Goal: Task Accomplishment & Management: Manage account settings

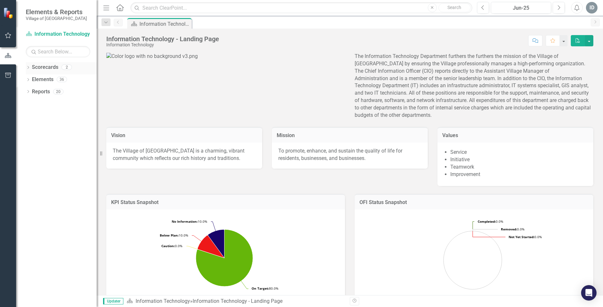
click at [28, 67] on icon at bounding box center [28, 67] width 2 height 3
click at [45, 80] on link "Information Technology" at bounding box center [65, 79] width 61 height 7
click at [52, 89] on link "Information Technology FY26" at bounding box center [65, 91] width 61 height 7
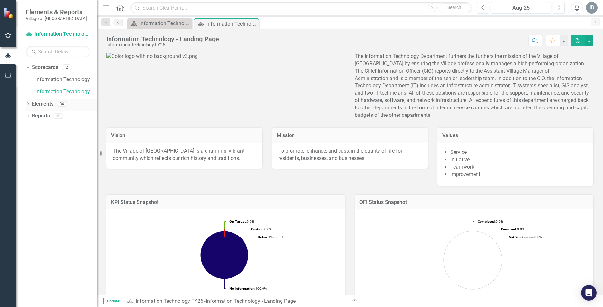
click at [28, 105] on icon "Dropdown" at bounding box center [28, 105] width 5 height 4
click at [29, 129] on div "Dropdown Department Goal Department Goals 7 Support technology users Provide us…" at bounding box center [61, 135] width 71 height 49
click at [31, 125] on div "Dropdown KPI KPIs 27" at bounding box center [63, 129] width 68 height 12
click at [29, 127] on icon "Dropdown" at bounding box center [31, 129] width 5 height 4
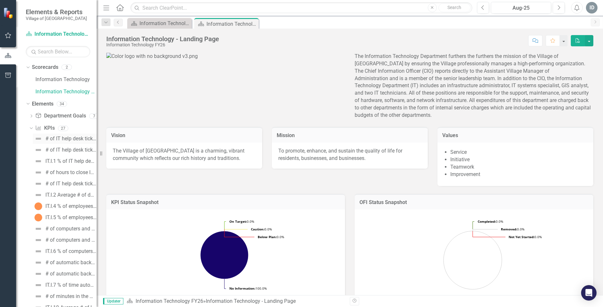
click at [64, 136] on div "# of IT help desk tickets closed [DATE]" at bounding box center [70, 139] width 51 height 6
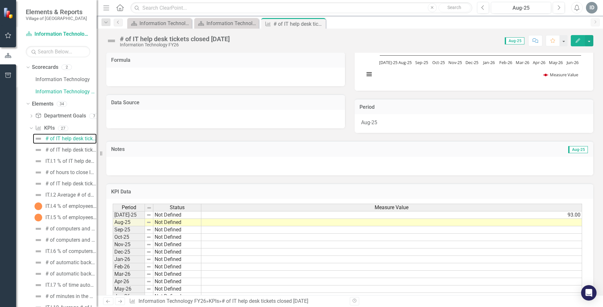
scroll to position [97, 0]
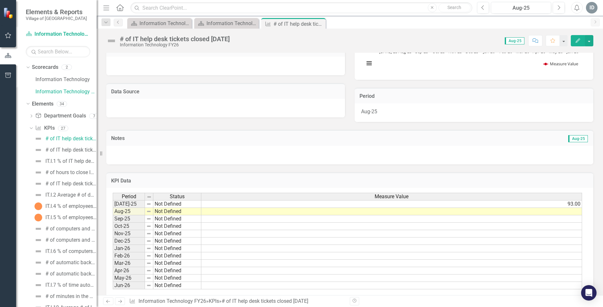
click at [506, 212] on td at bounding box center [391, 211] width 381 height 7
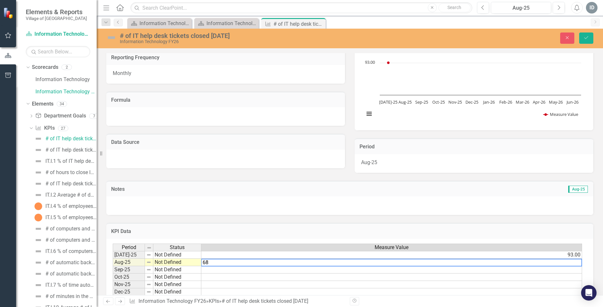
scroll to position [0, 0]
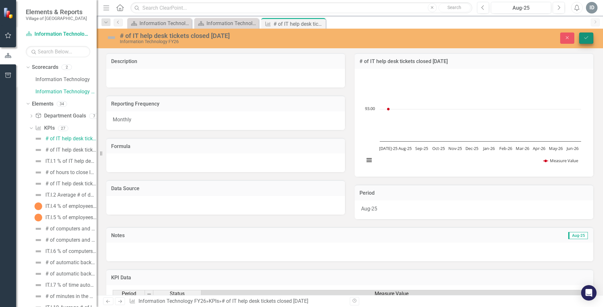
type textarea "68"
click at [588, 37] on icon "Save" at bounding box center [586, 37] width 6 height 5
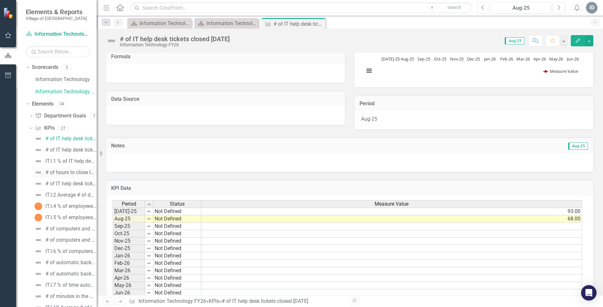
scroll to position [75, 0]
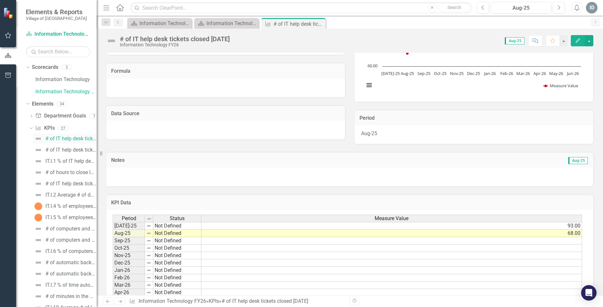
click at [63, 138] on div "# of IT help desk tickets closed [DATE]" at bounding box center [70, 139] width 51 height 6
click at [64, 149] on div "# of IT help desk tickets submitted" at bounding box center [70, 150] width 51 height 6
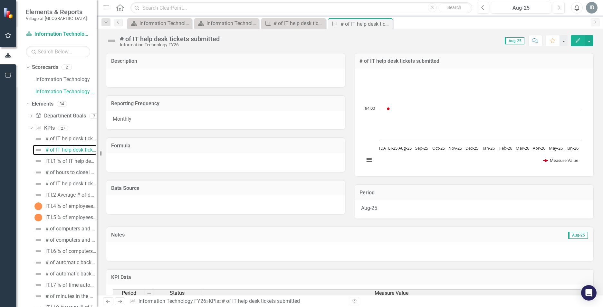
scroll to position [97, 0]
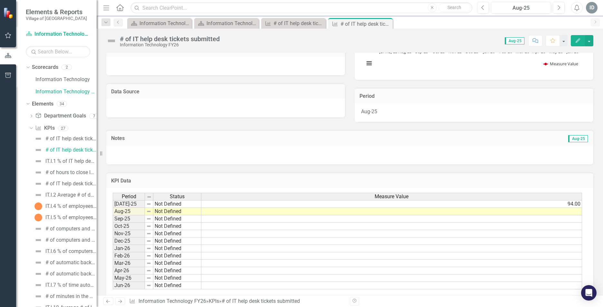
click at [469, 214] on td at bounding box center [391, 211] width 381 height 7
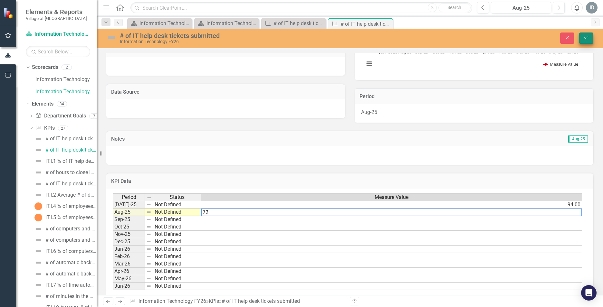
type textarea "72"
click at [586, 37] on icon "Save" at bounding box center [586, 37] width 6 height 5
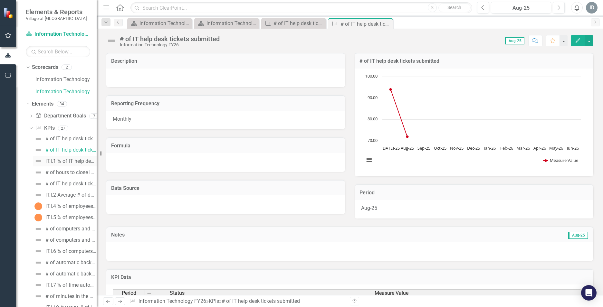
click at [67, 163] on div "IT.I.1 % of IT help desk tickets closed [DATE]" at bounding box center [70, 161] width 51 height 6
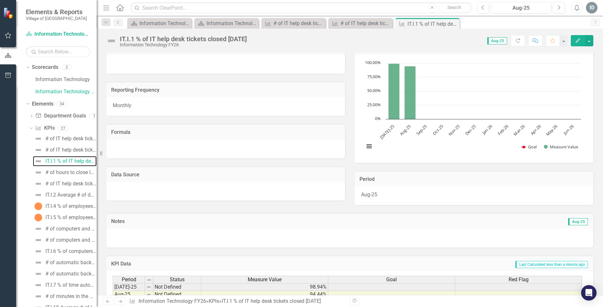
scroll to position [10, 0]
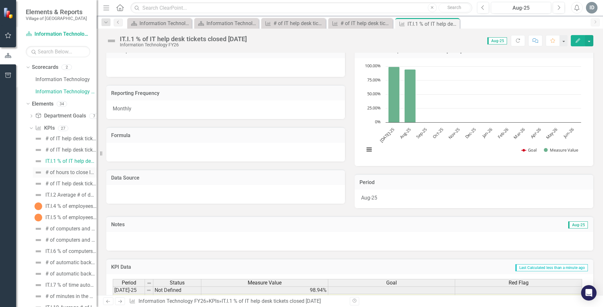
click at [67, 173] on div "# of hours to close IT help desk tickets" at bounding box center [70, 173] width 51 height 6
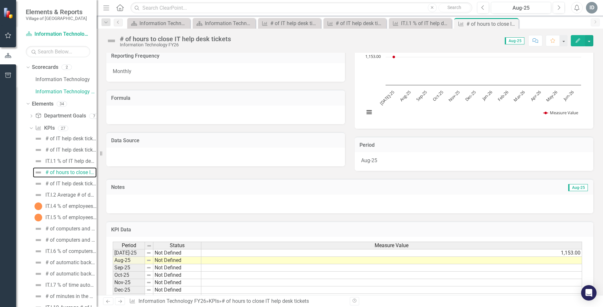
scroll to position [107, 0]
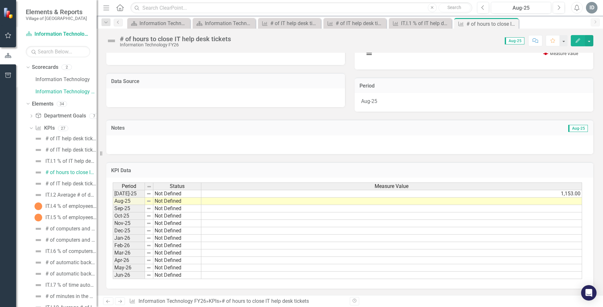
click at [214, 200] on td at bounding box center [391, 201] width 381 height 7
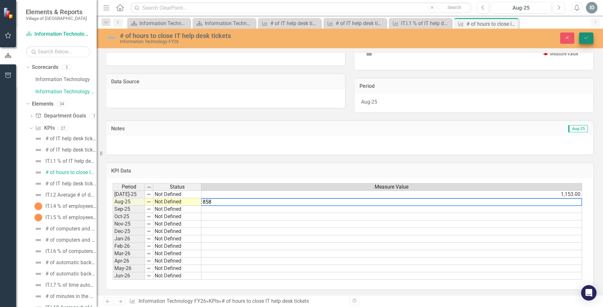
type textarea "858"
click at [588, 37] on icon "Save" at bounding box center [586, 37] width 6 height 5
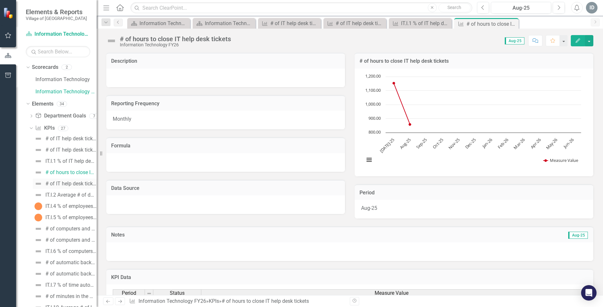
click at [53, 184] on div "# of IT help desk tickets closed" at bounding box center [70, 184] width 51 height 6
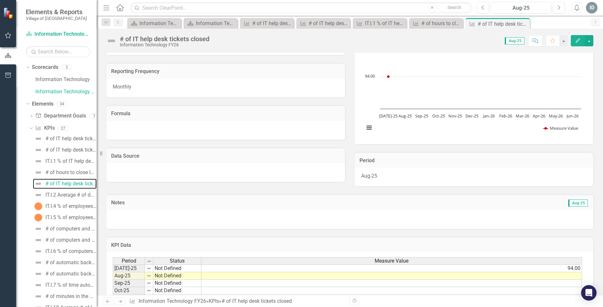
scroll to position [97, 0]
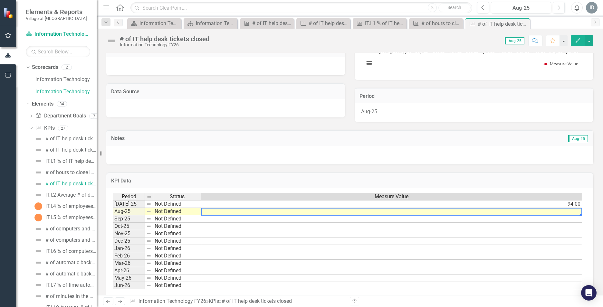
click at [301, 214] on td at bounding box center [391, 211] width 381 height 7
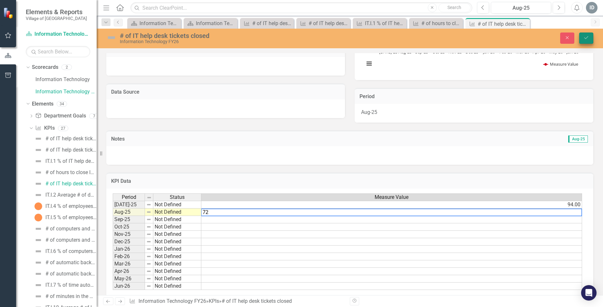
type textarea "72"
click at [588, 40] on icon "Save" at bounding box center [586, 37] width 6 height 5
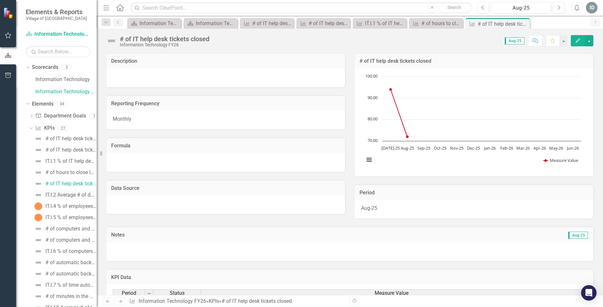
click at [58, 194] on div "IT.I.2 Average # of days to close IT help desk tickets" at bounding box center [70, 195] width 51 height 6
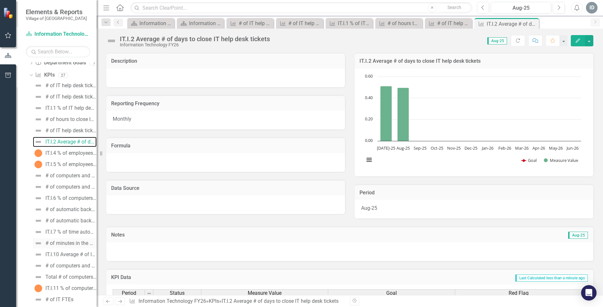
scroll to position [64, 0]
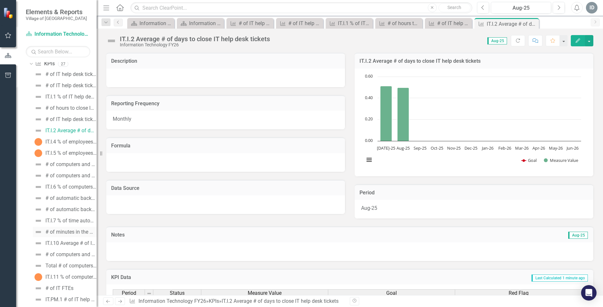
click at [75, 231] on div "# of minutes in the month" at bounding box center [70, 232] width 51 height 6
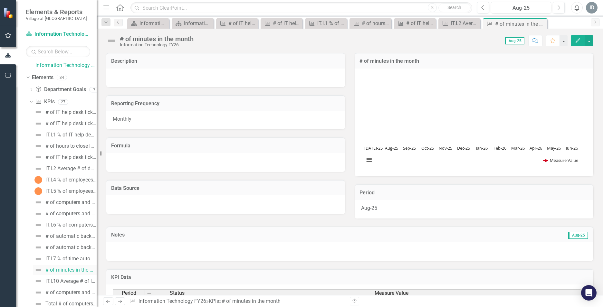
scroll to position [64, 0]
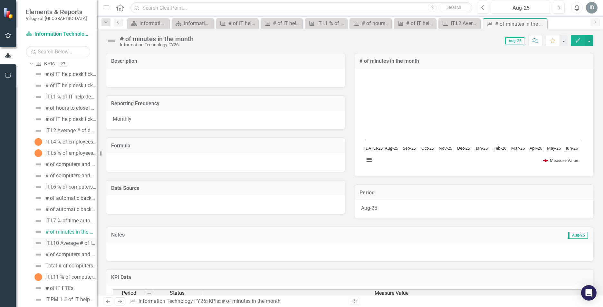
click at [78, 243] on div "IT.I.10 Average # of lost IT staff work hours due to viruses or malware per mon…" at bounding box center [70, 243] width 51 height 6
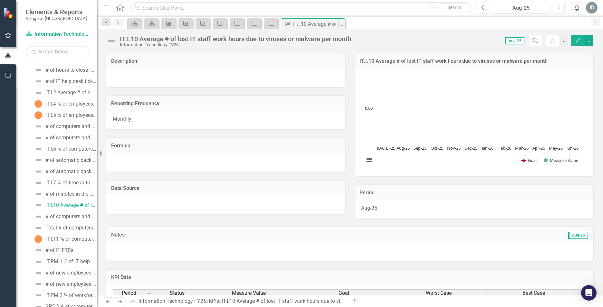
click at [65, 251] on div "# of IT FTEs" at bounding box center [59, 251] width 28 height 6
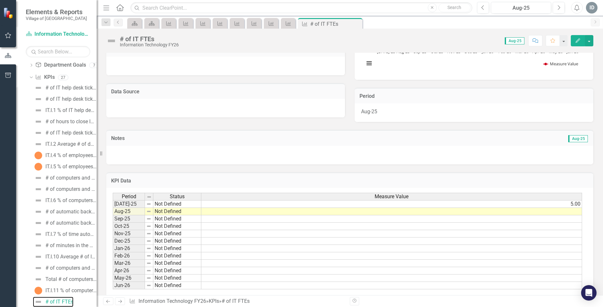
scroll to position [107, 0]
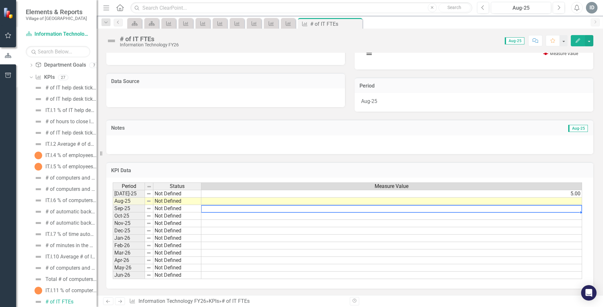
click at [211, 209] on td at bounding box center [391, 208] width 381 height 7
click at [211, 204] on td at bounding box center [391, 201] width 381 height 7
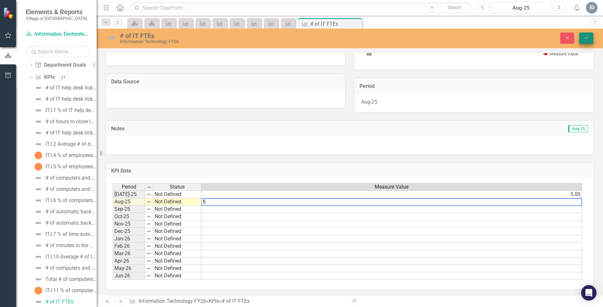
type textarea "5"
click at [588, 39] on icon "Save" at bounding box center [586, 37] width 6 height 5
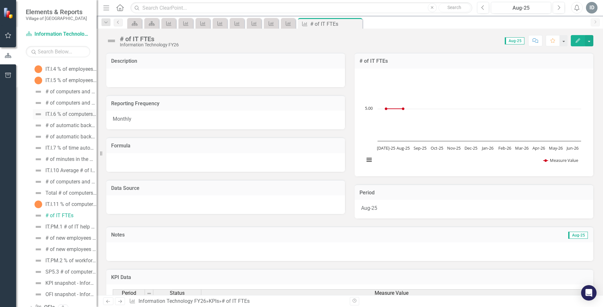
scroll to position [147, 0]
click at [76, 226] on div "# of new employees who participate in IT orientation" at bounding box center [70, 228] width 51 height 6
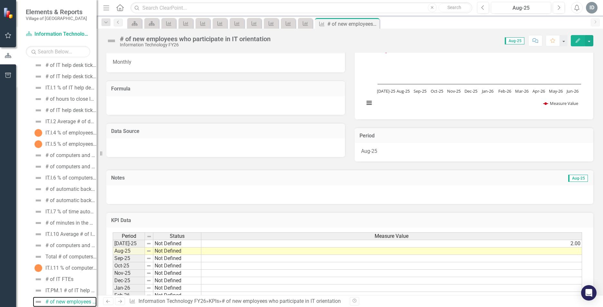
scroll to position [64, 0]
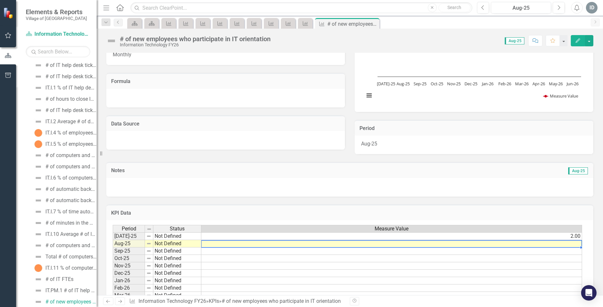
click at [249, 242] on td at bounding box center [391, 243] width 381 height 7
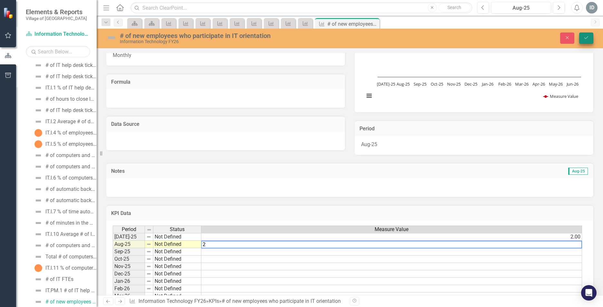
type textarea "2"
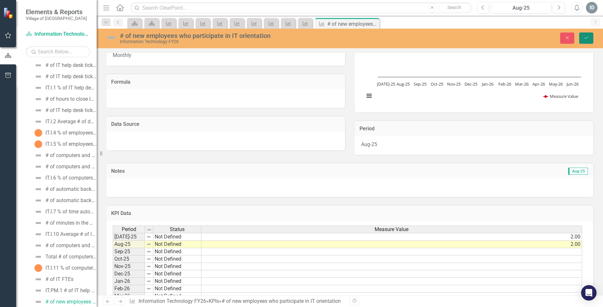
click at [589, 36] on button "Save" at bounding box center [586, 38] width 14 height 11
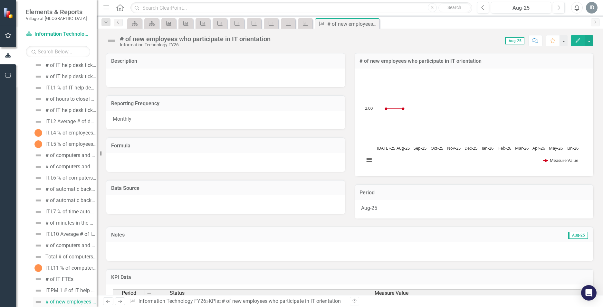
scroll to position [138, 0]
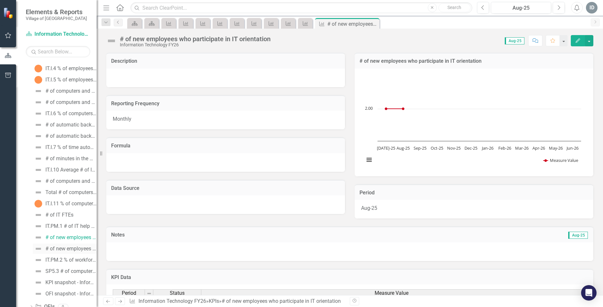
click at [74, 250] on div "# of new employees hired who need IT orientation" at bounding box center [70, 249] width 51 height 6
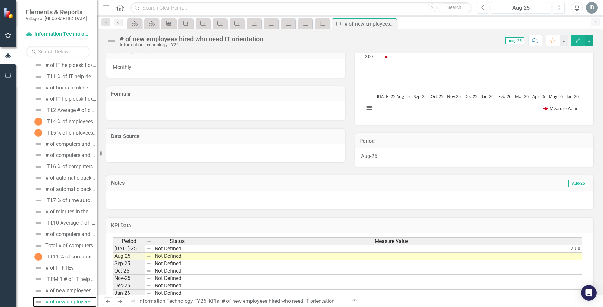
scroll to position [107, 0]
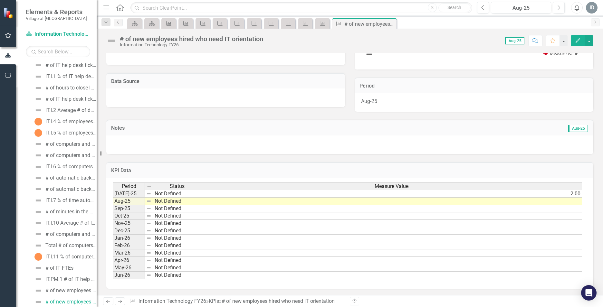
click at [208, 203] on td at bounding box center [391, 201] width 381 height 7
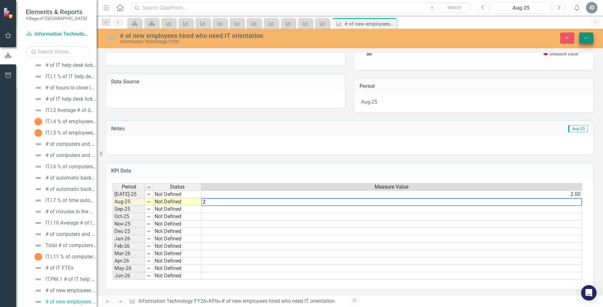
type textarea "2"
click at [586, 35] on button "Save" at bounding box center [586, 38] width 14 height 11
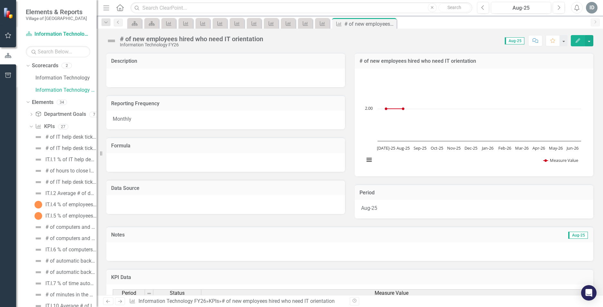
scroll to position [0, 0]
